Goal: Find specific page/section

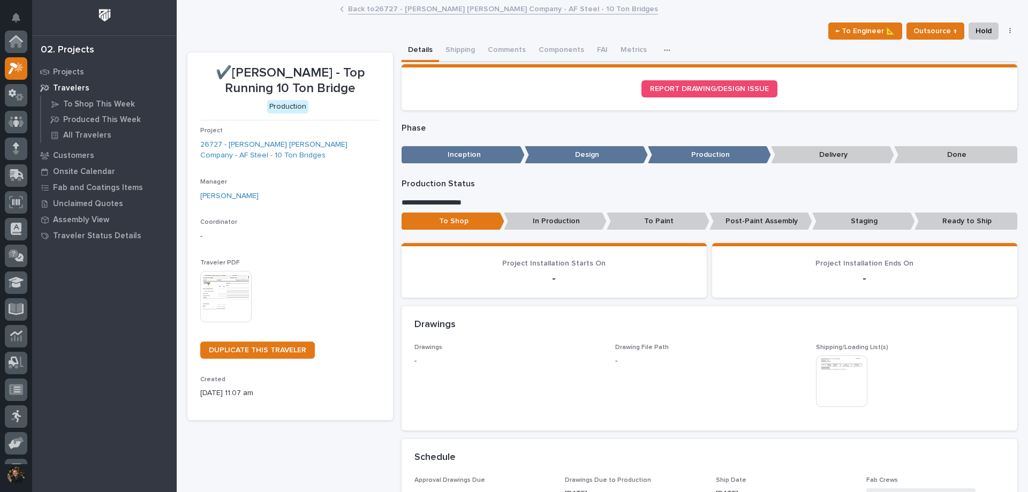
scroll to position [27, 0]
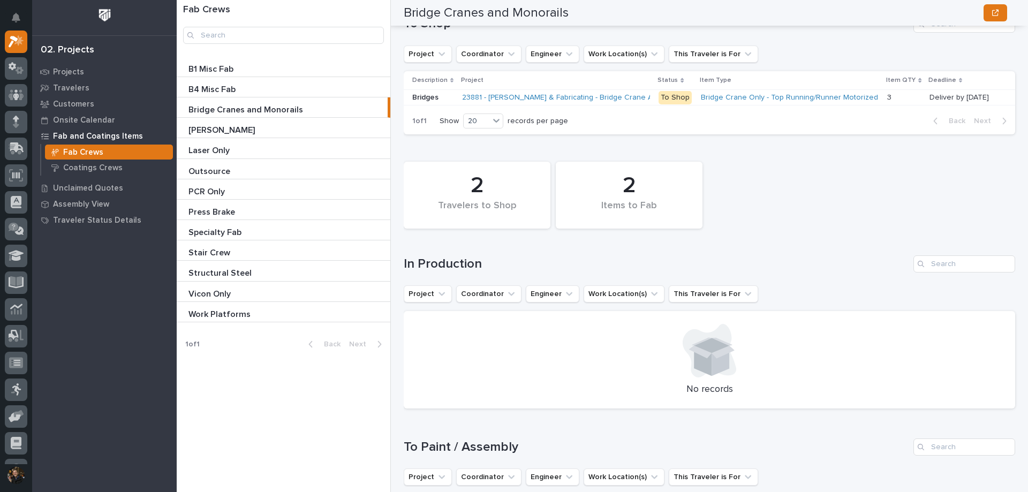
scroll to position [741, 0]
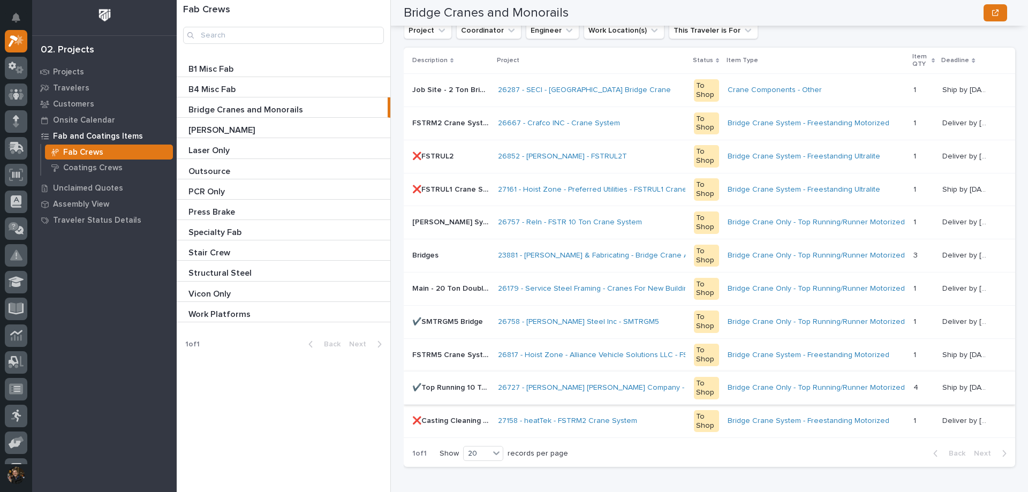
scroll to position [699, 0]
